Goal: Information Seeking & Learning: Learn about a topic

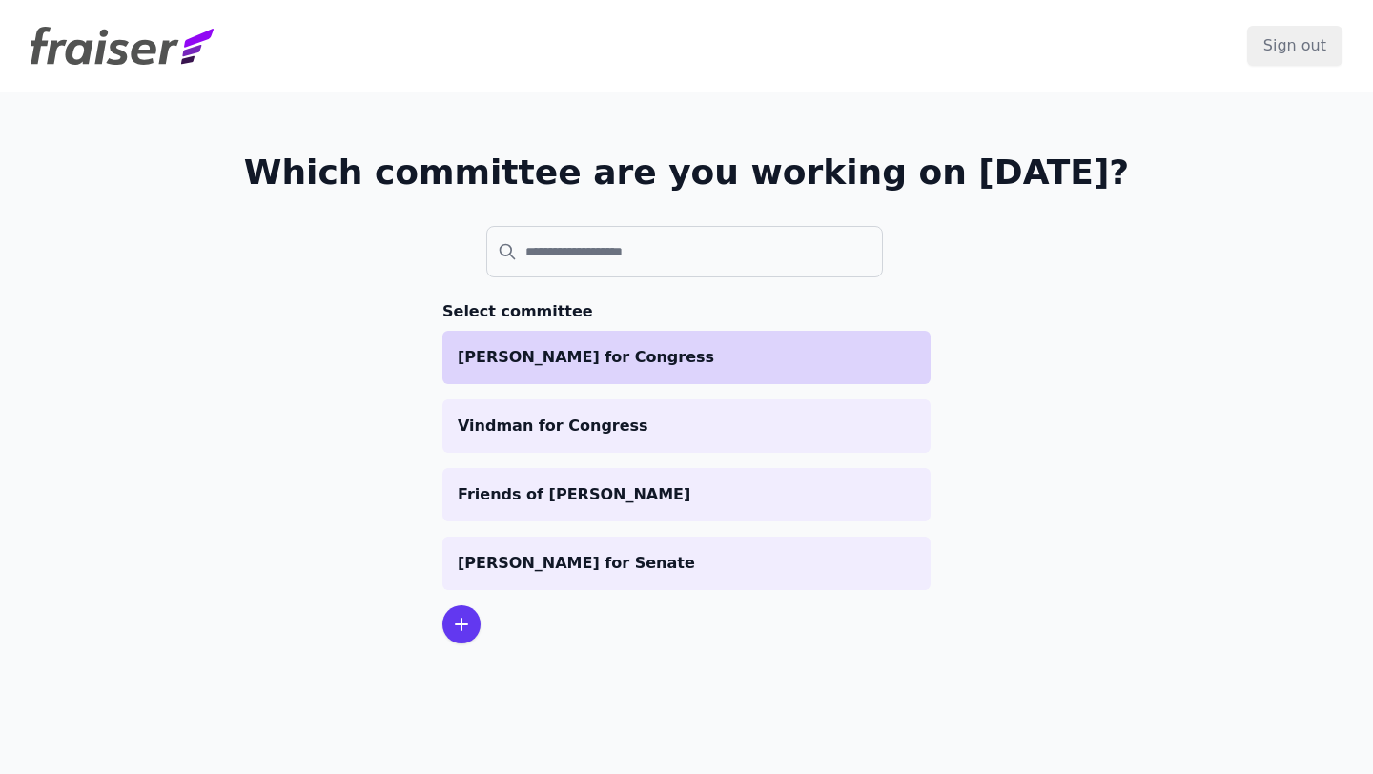
click at [590, 379] on li "[PERSON_NAME] for Congress" at bounding box center [686, 357] width 488 height 53
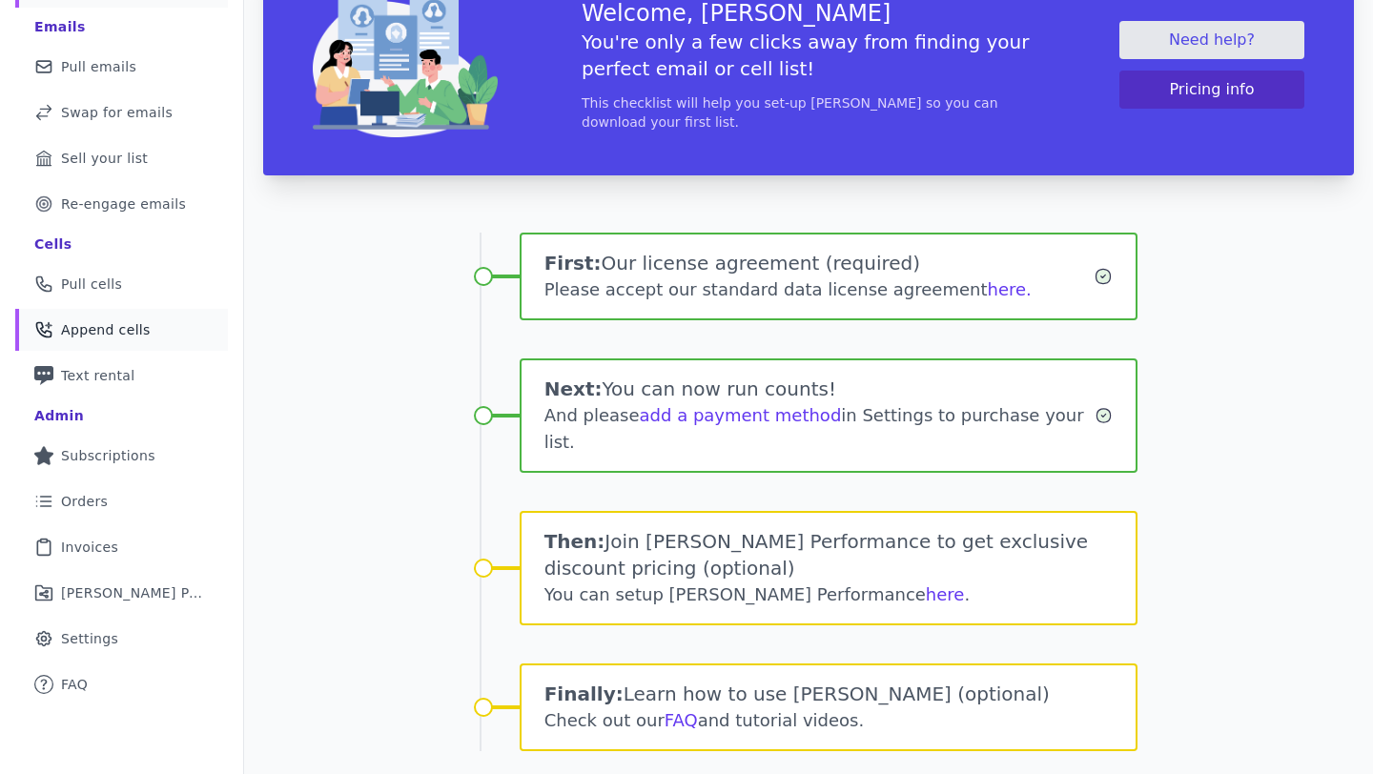
scroll to position [184, 0]
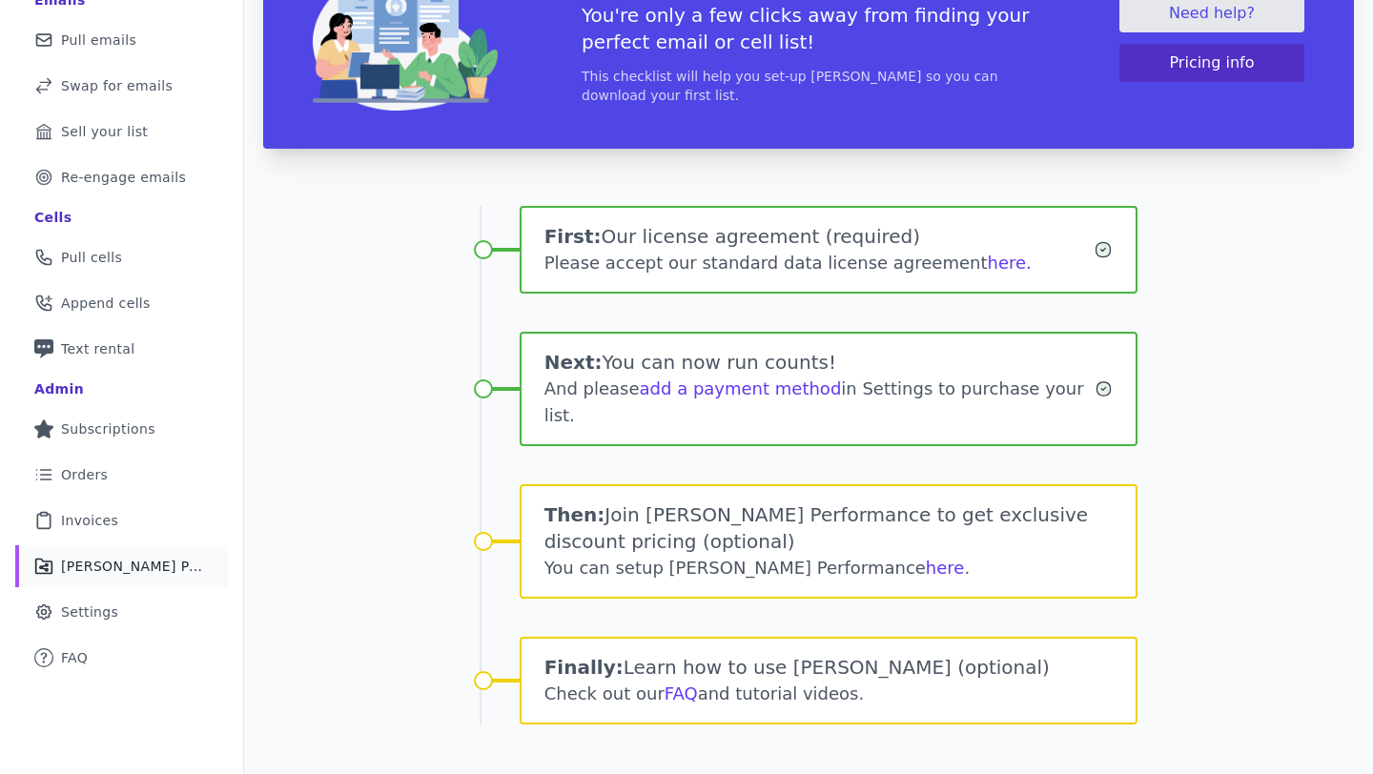
click at [120, 553] on link "Share Icon Outline of a share Fraiser Performance" at bounding box center [121, 566] width 213 height 42
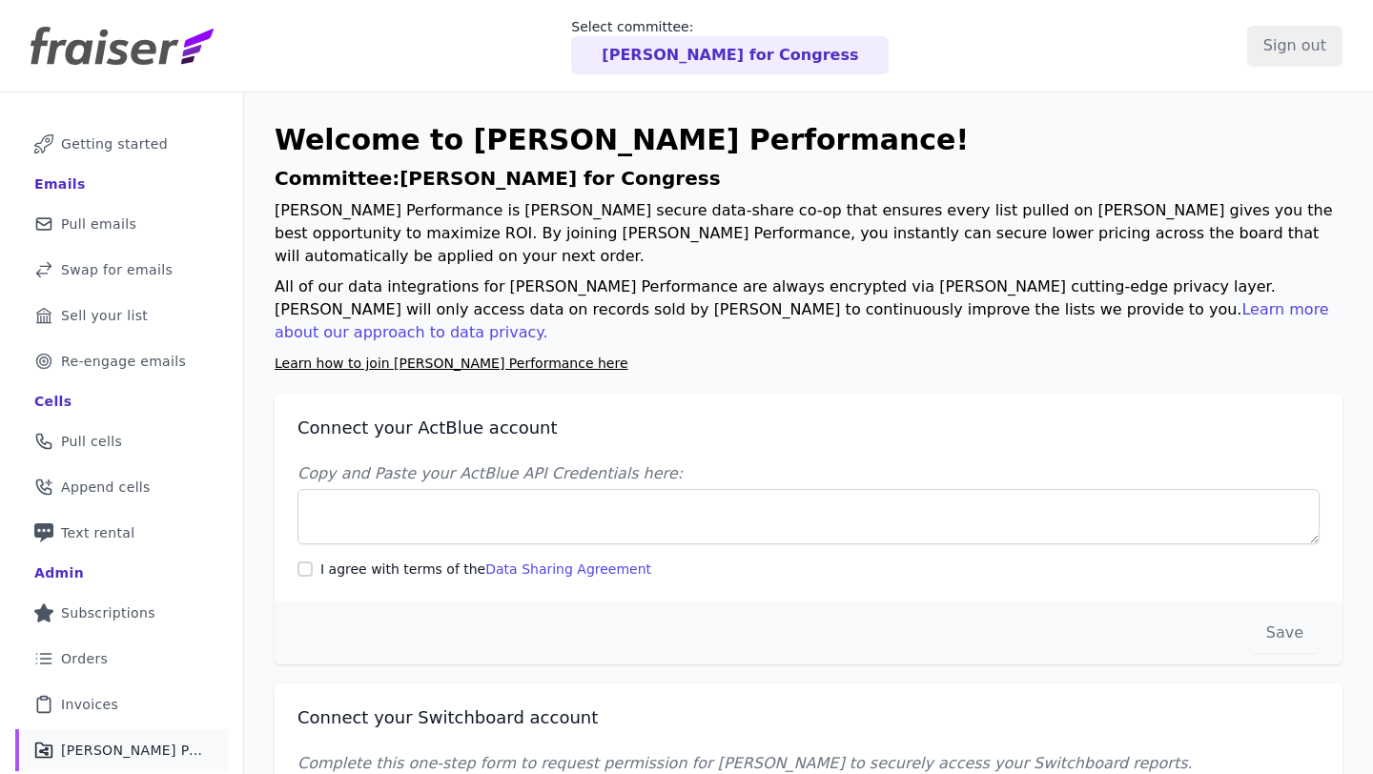
scroll to position [98, 0]
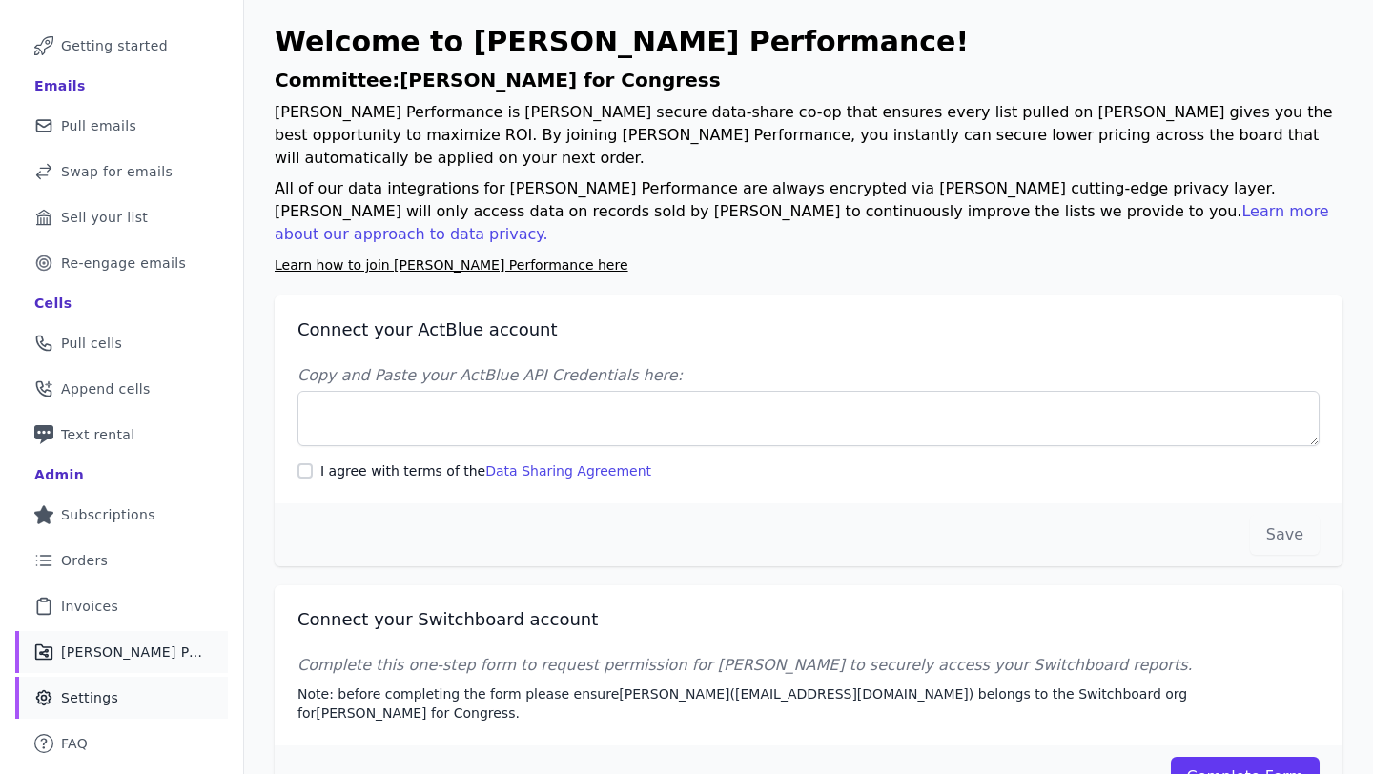
click at [133, 705] on link "Gear Icon Outline of a gear Settings" at bounding box center [121, 698] width 213 height 42
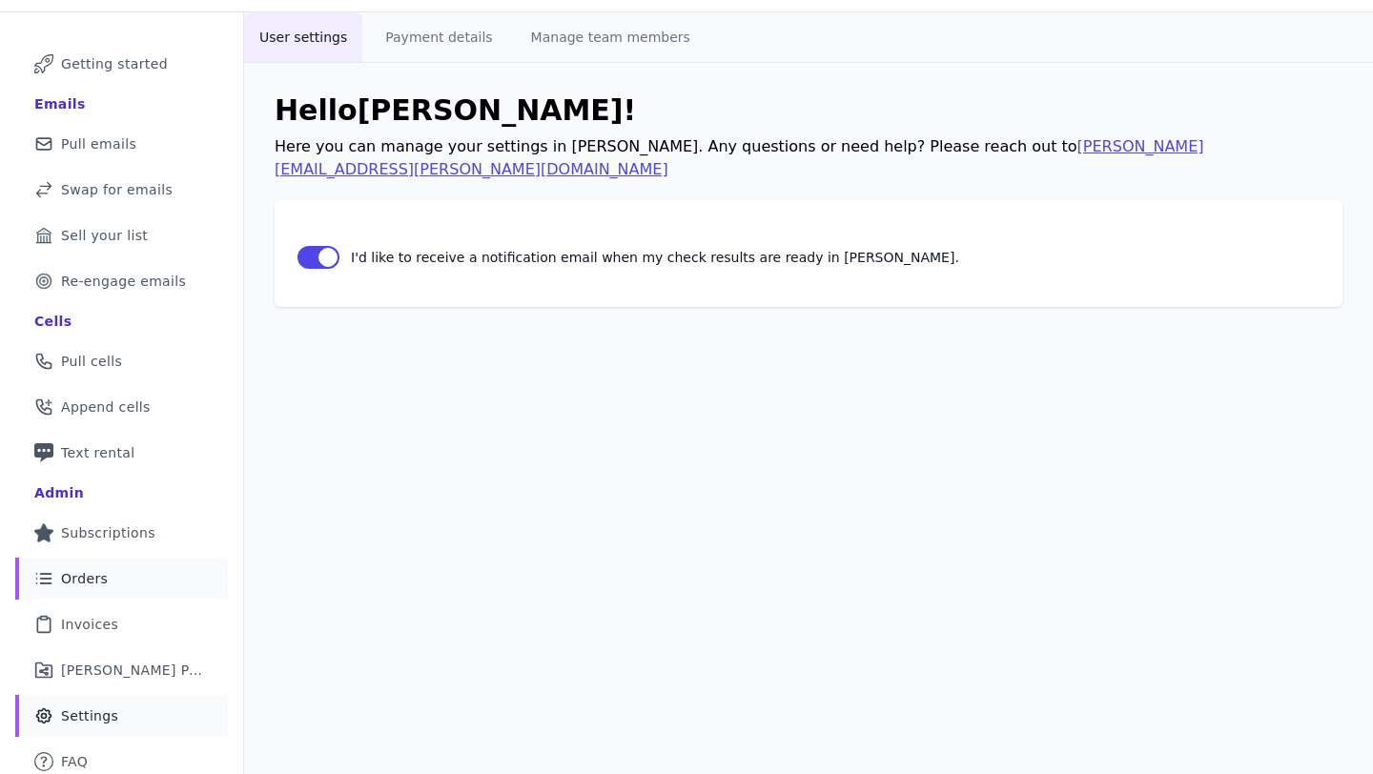
scroll to position [92, 0]
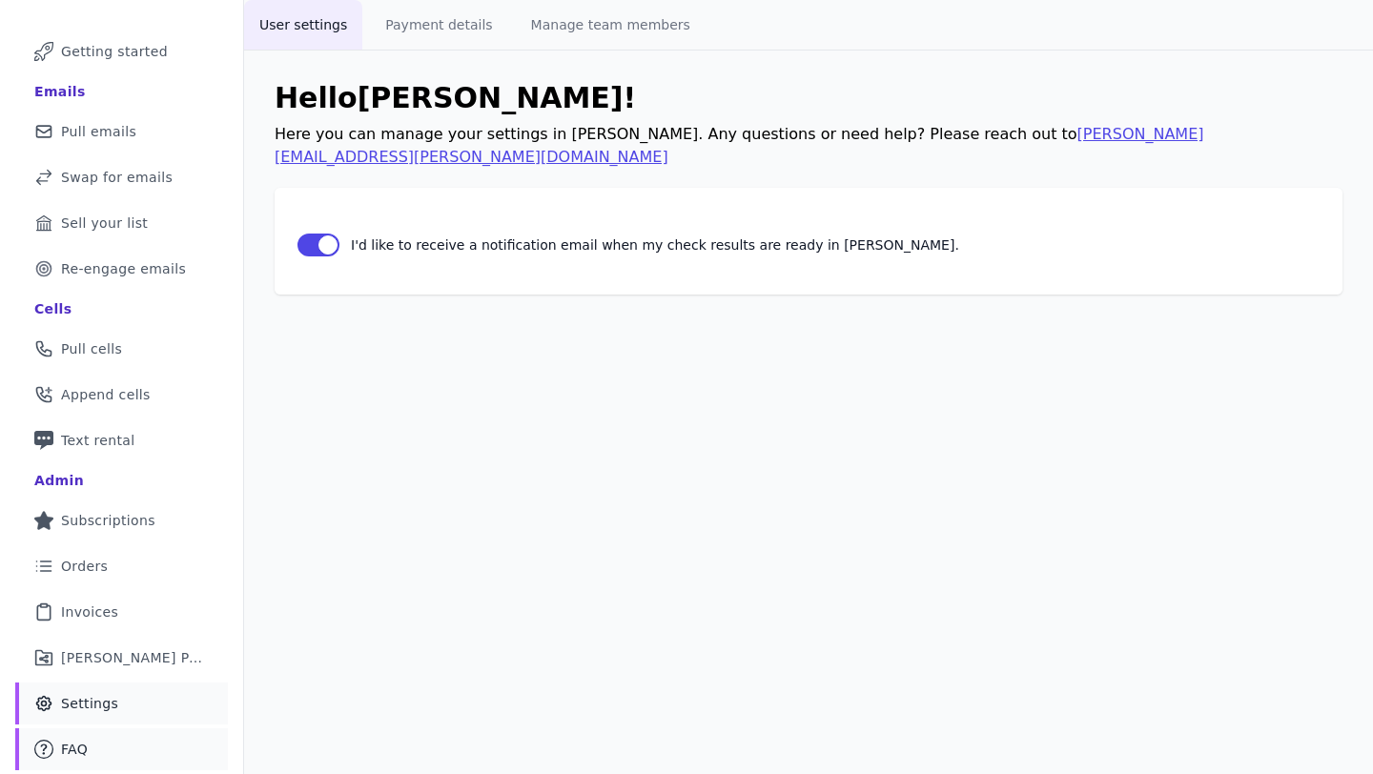
click at [107, 754] on link "Mail Icon Outline of a question FAQ" at bounding box center [121, 749] width 213 height 42
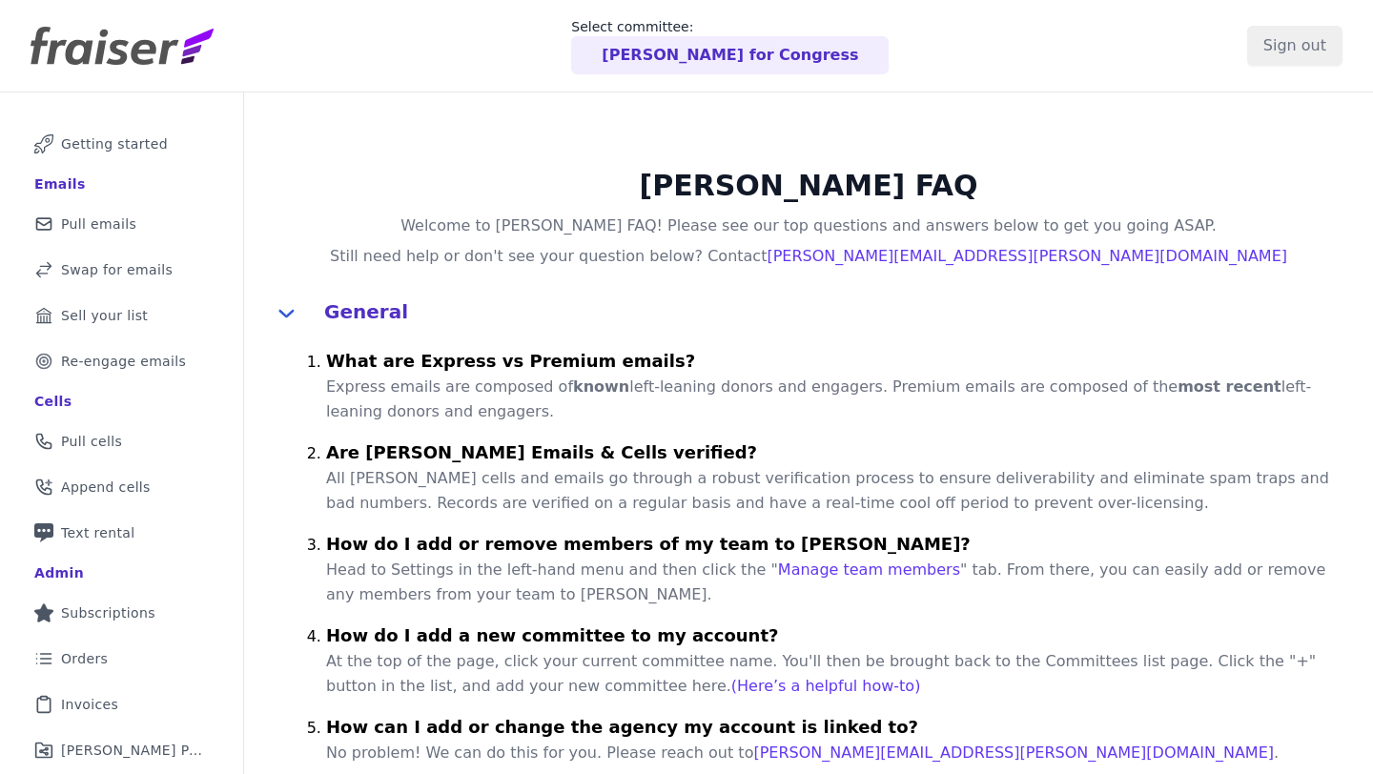
scroll to position [59, 0]
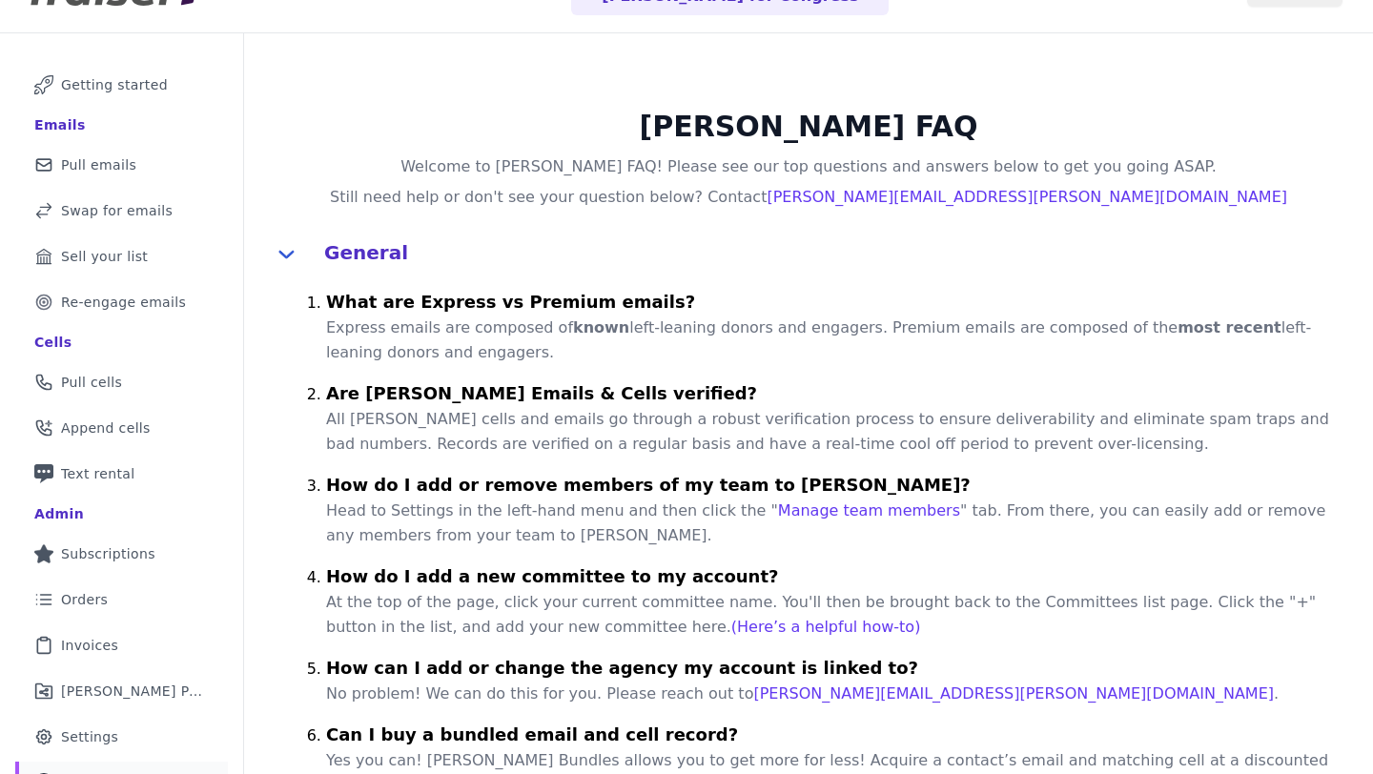
drag, startPoint x: 434, startPoint y: 352, endPoint x: 329, endPoint y: 308, distance: 113.7
click at [330, 308] on li "What are Express vs Premium emails? Express emails are composed of known left-l…" at bounding box center [838, 325] width 1024 height 80
copy li "What are Express vs Premium emails? Express emails are composed of known left-l…"
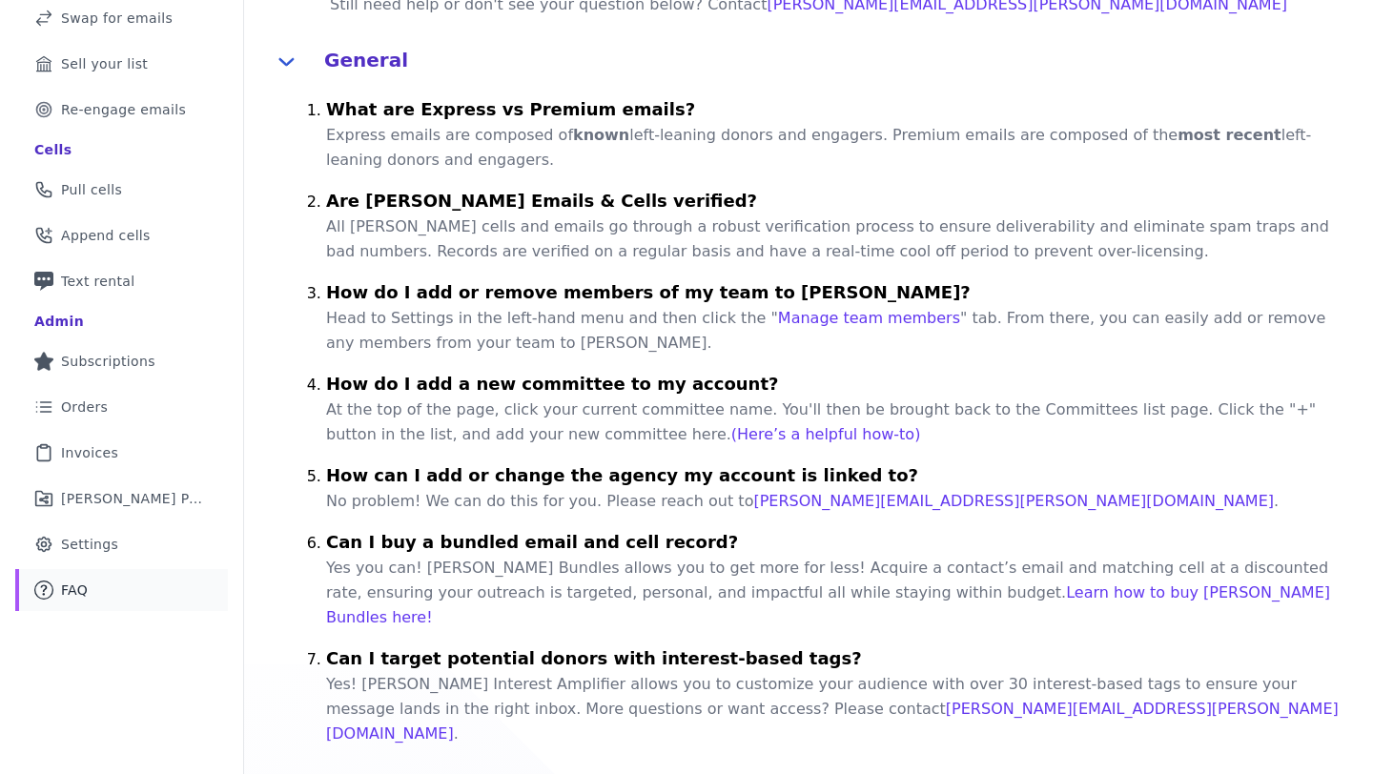
scroll to position [0, 0]
